Goal: Find specific page/section: Find specific page/section

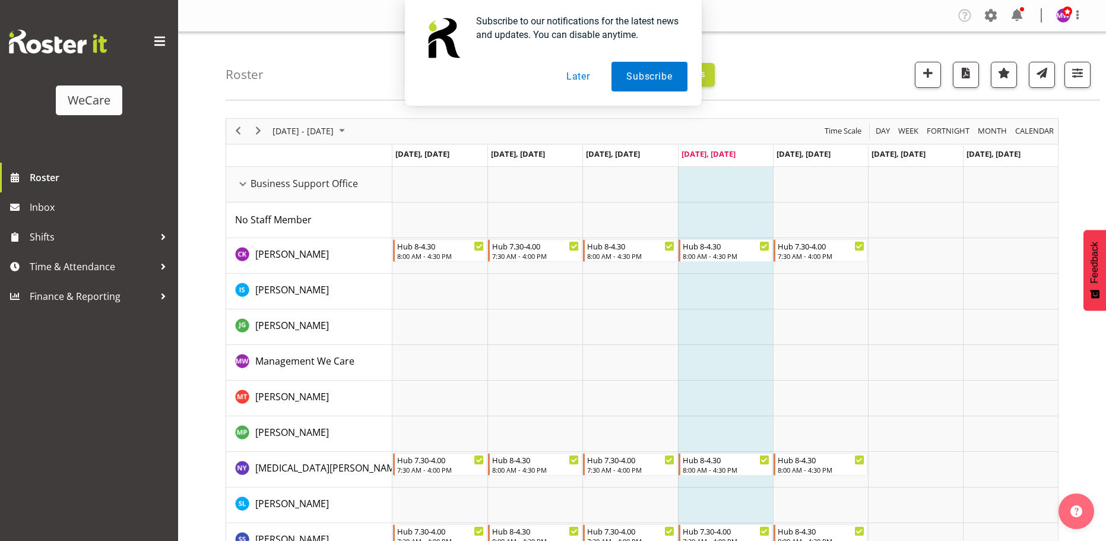
click at [574, 79] on button "Later" at bounding box center [578, 77] width 53 height 30
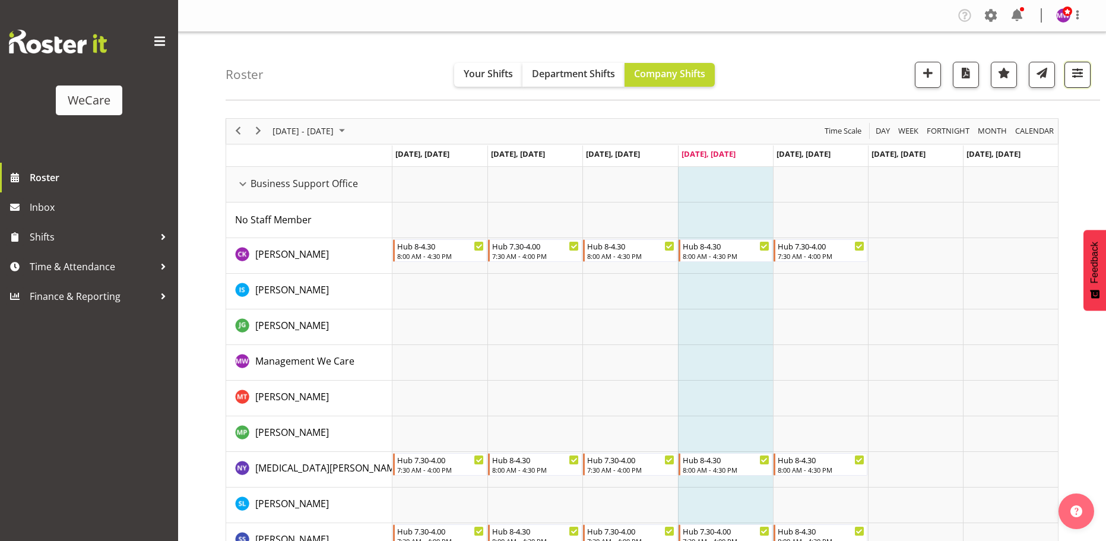
click at [1072, 75] on span "button" at bounding box center [1077, 72] width 15 height 15
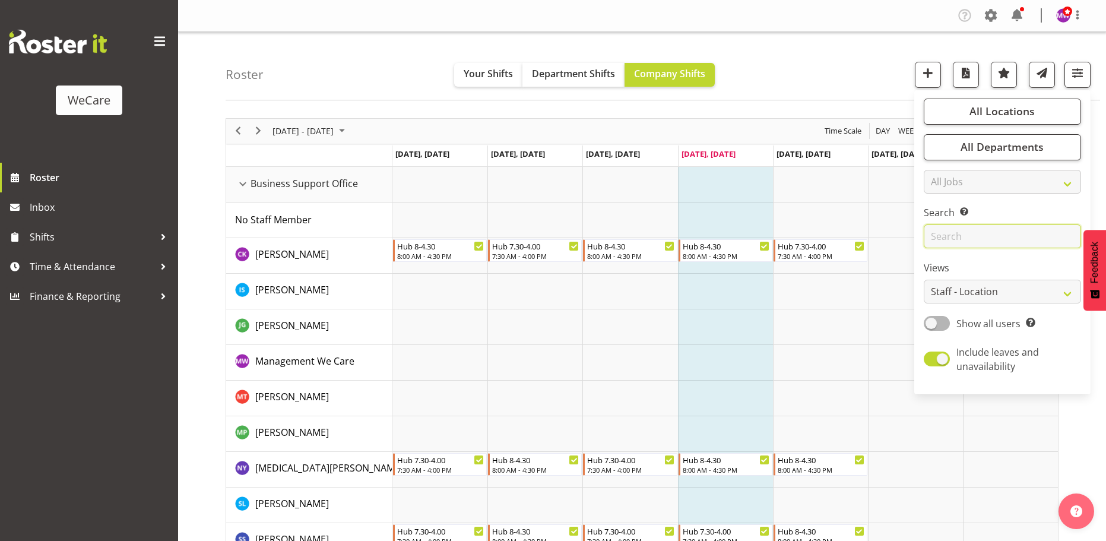
click at [998, 232] on input "text" at bounding box center [1002, 236] width 157 height 24
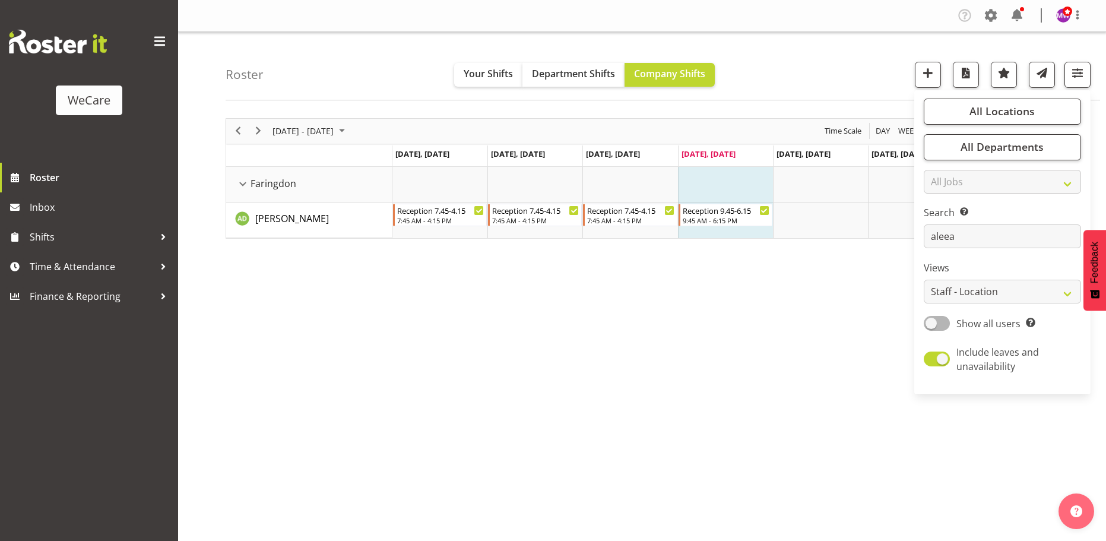
click at [727, 337] on div "[DATE] - [DATE] [DATE] Day Week Fortnight Month calendar Month Agenda Time Scal…" at bounding box center [666, 346] width 881 height 475
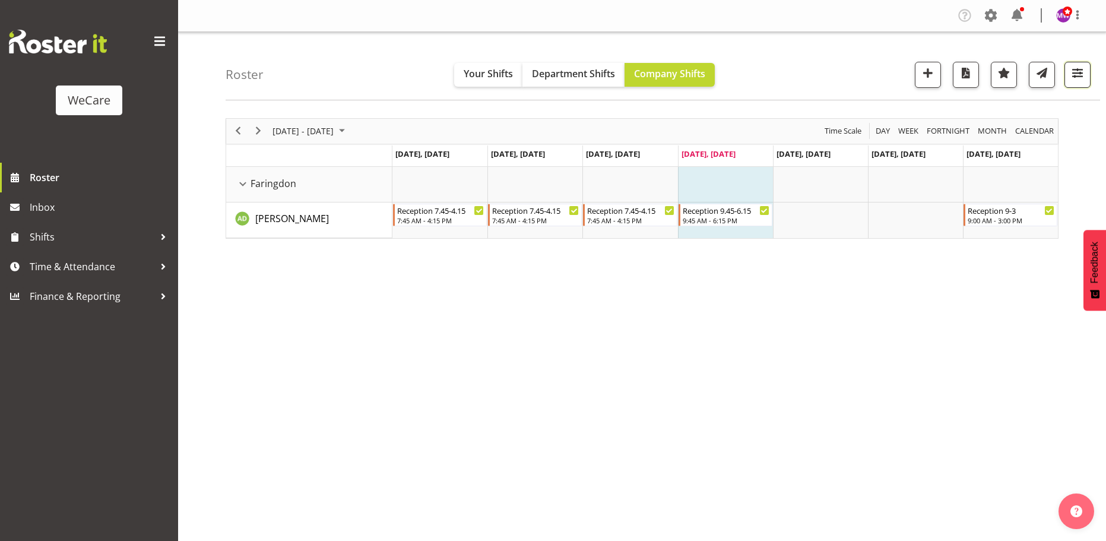
click at [1073, 79] on span "button" at bounding box center [1077, 72] width 15 height 15
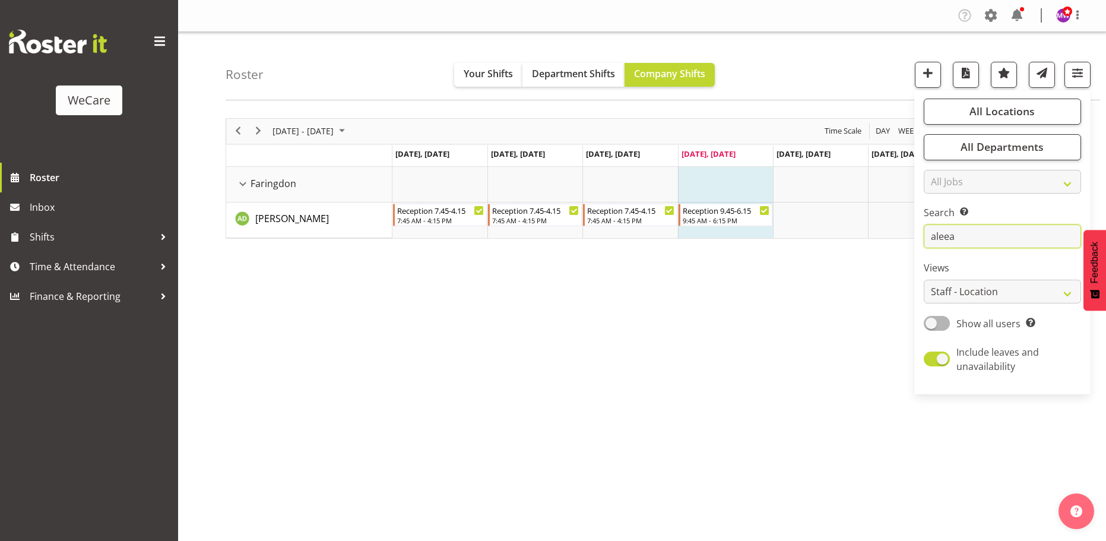
click at [990, 239] on input "aleea" at bounding box center [1002, 236] width 157 height 24
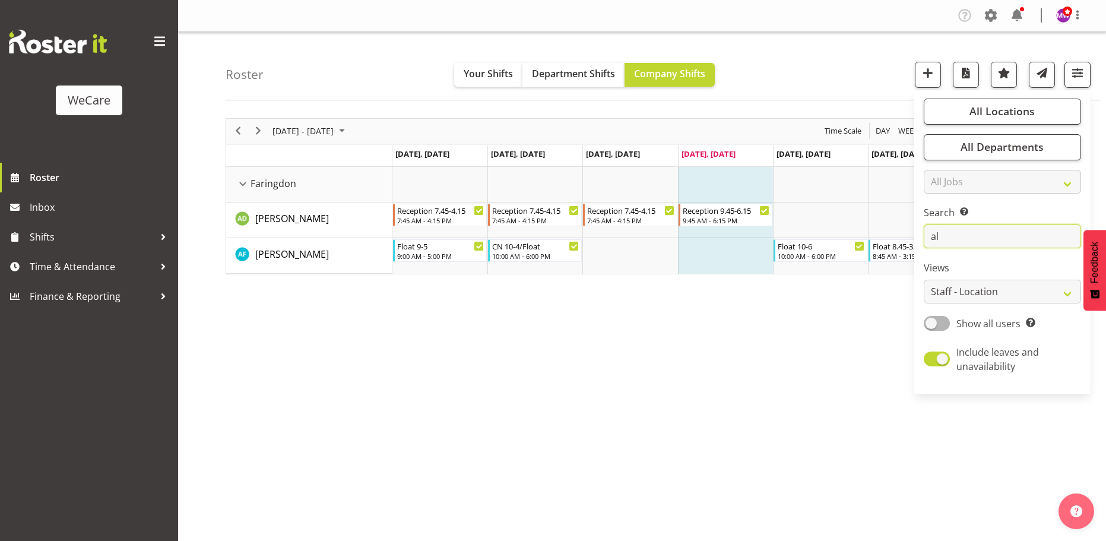
type input "a"
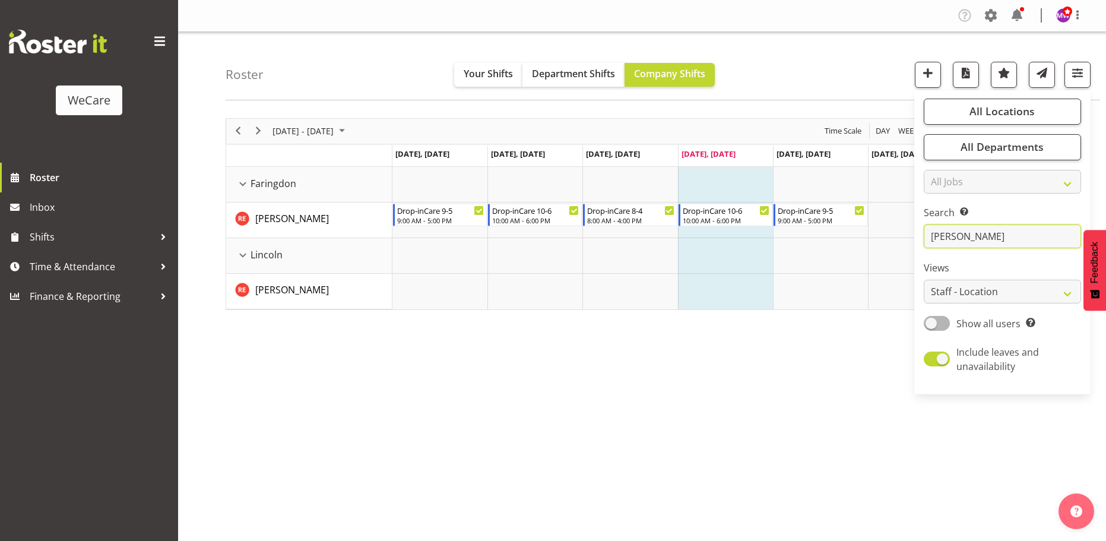
type input "[PERSON_NAME]"
click at [778, 382] on div "[DATE] - [DATE] [DATE] Day Week Fortnight Month calendar Month Agenda Time Scal…" at bounding box center [666, 346] width 881 height 475
